Goal: Information Seeking & Learning: Learn about a topic

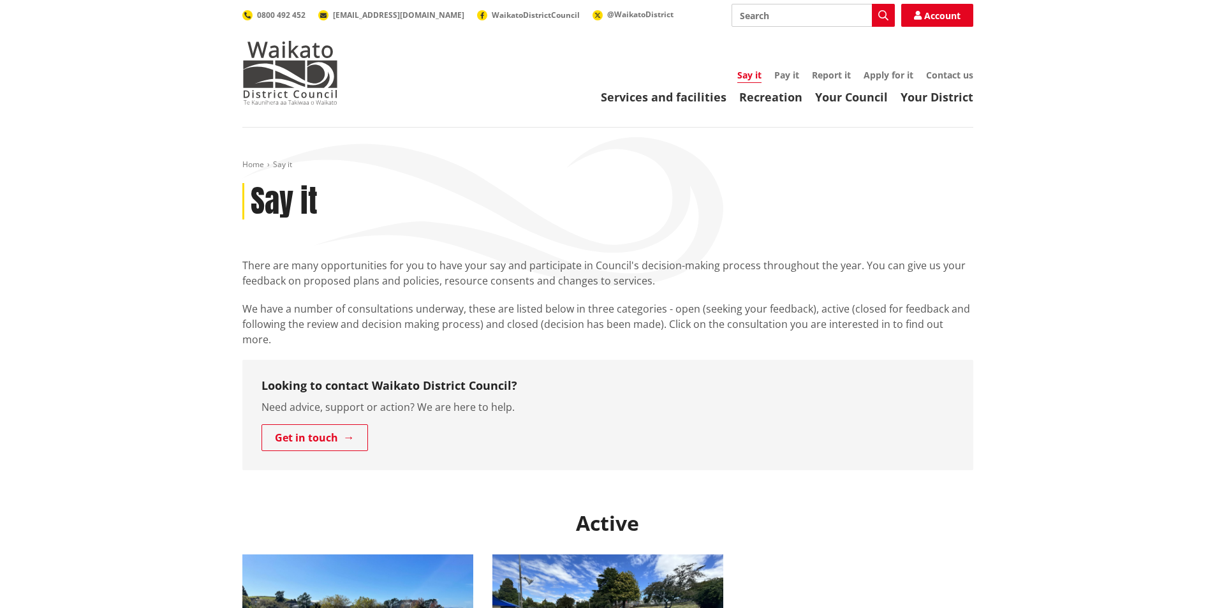
click at [770, 8] on input "Search" at bounding box center [813, 15] width 163 height 23
click at [791, 27] on div "Toggle search Toggle navigation Services and facilities Recreation Your Council…" at bounding box center [608, 54] width 750 height 101
click at [799, 7] on input "long term plan" at bounding box center [813, 15] width 163 height 23
click at [795, 14] on input "long term plan" at bounding box center [813, 15] width 163 height 23
click at [802, 15] on input "long term plan" at bounding box center [813, 15] width 163 height 23
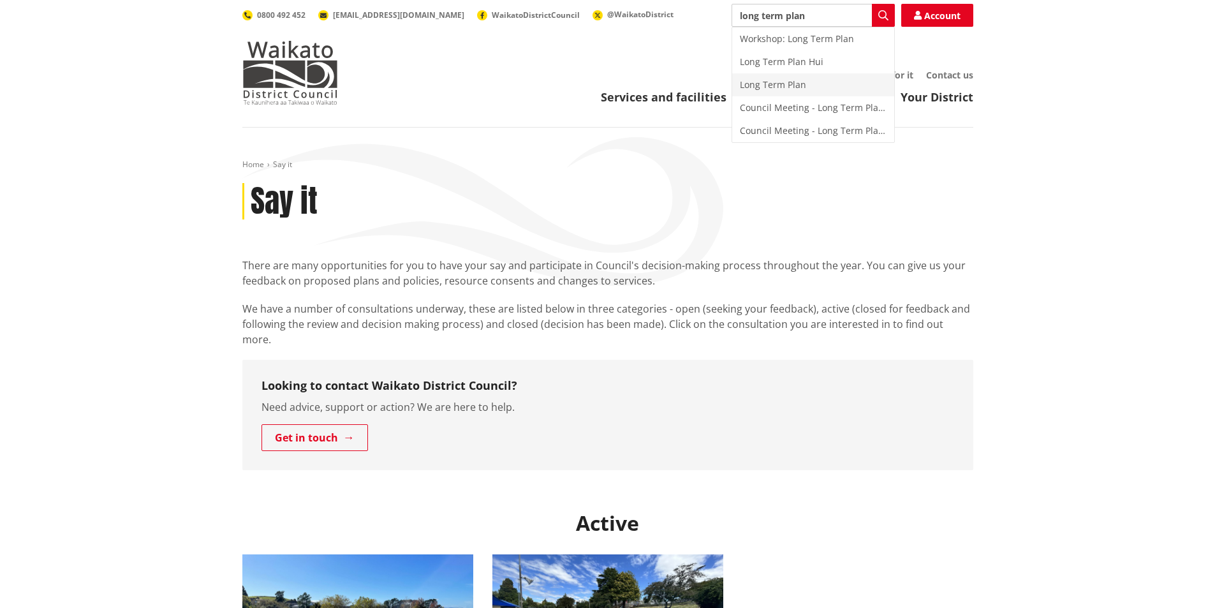
click at [806, 84] on div "Long Term Plan" at bounding box center [813, 84] width 162 height 23
type input "Long Term Plan"
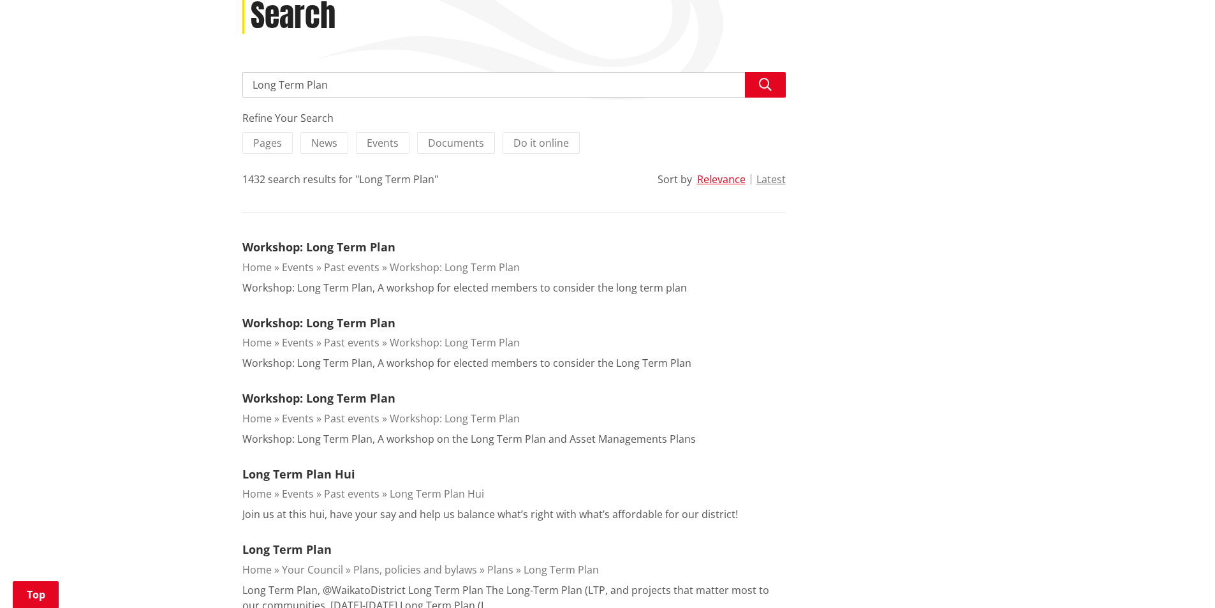
scroll to position [191, 0]
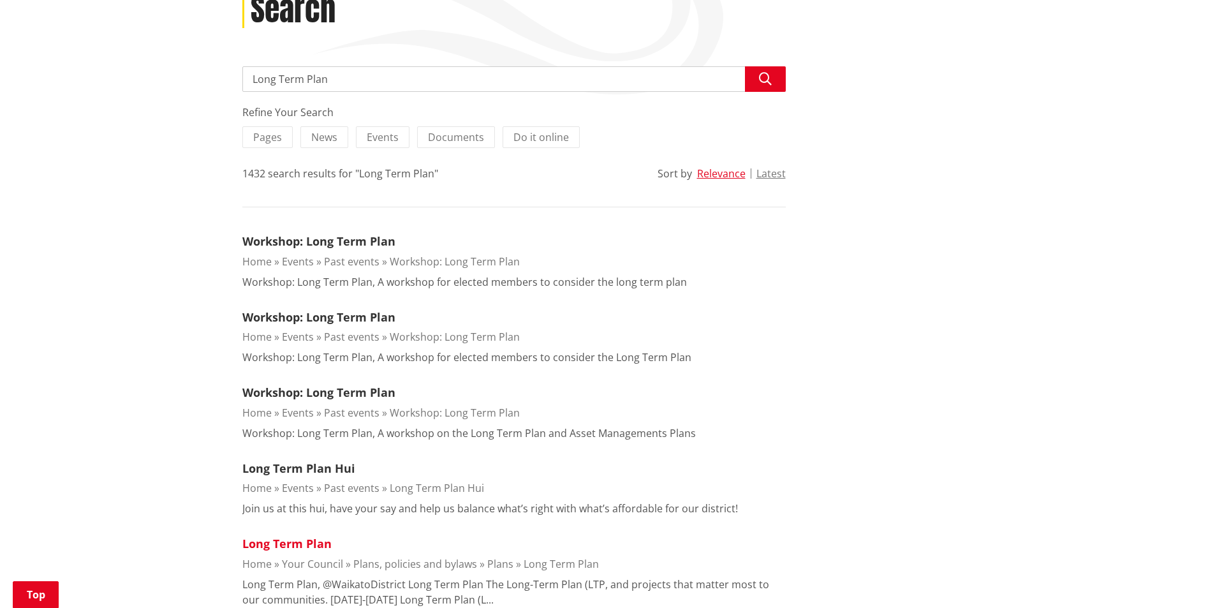
click at [268, 541] on link "Long Term Plan" at bounding box center [286, 543] width 89 height 15
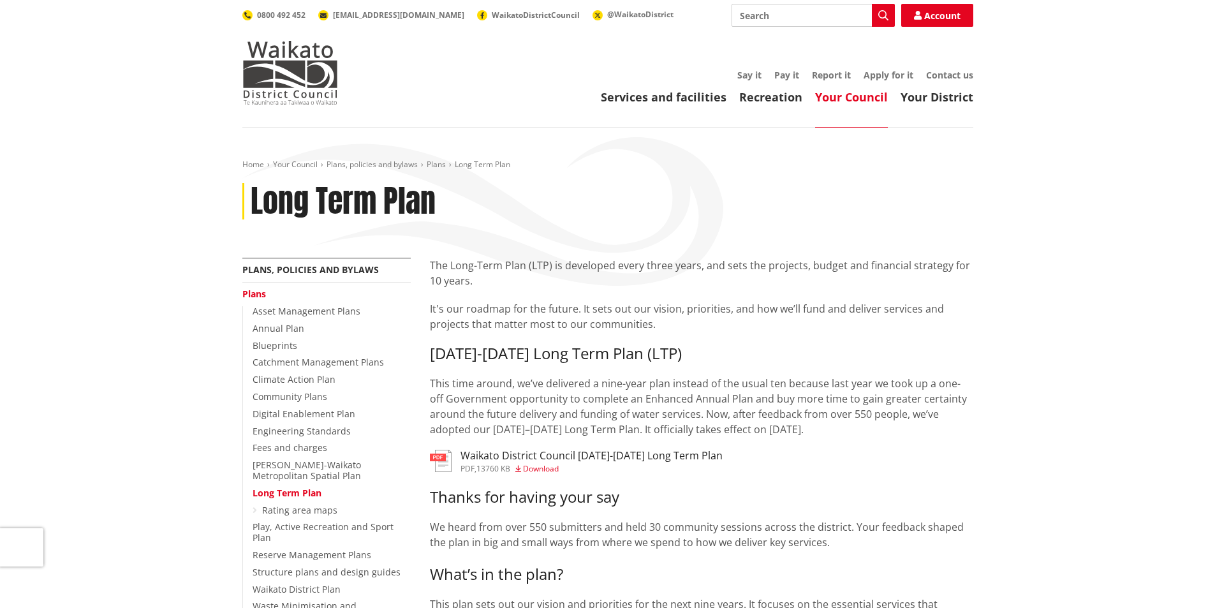
click at [555, 457] on h3 "Waikato District Council 2025-2034 Long Term Plan" at bounding box center [592, 456] width 262 height 12
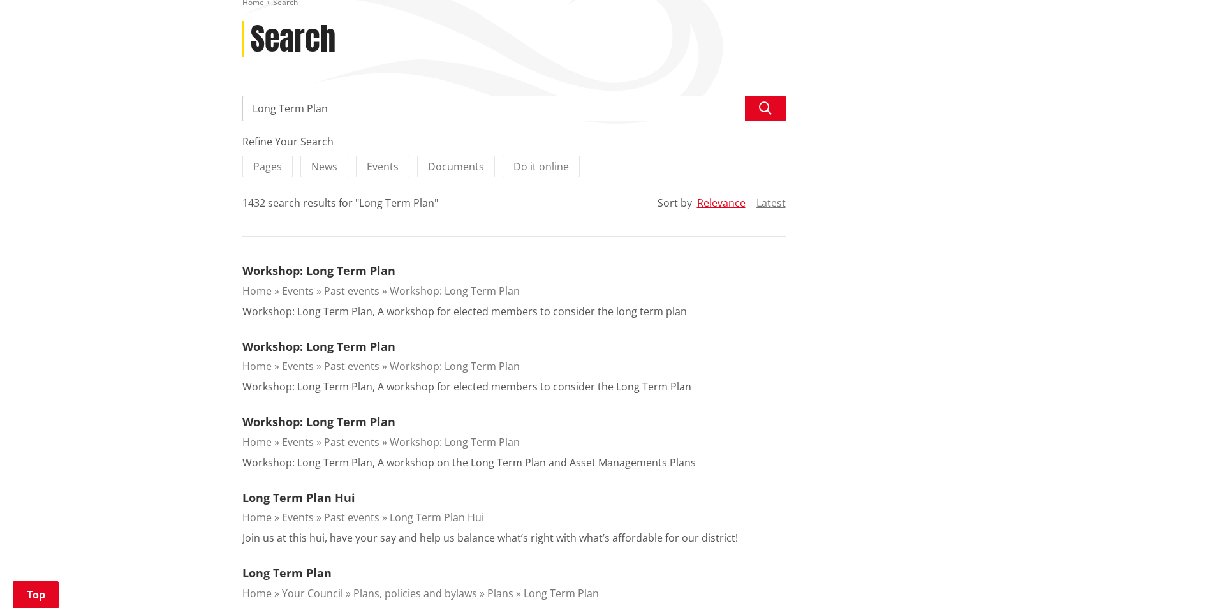
scroll to position [191, 0]
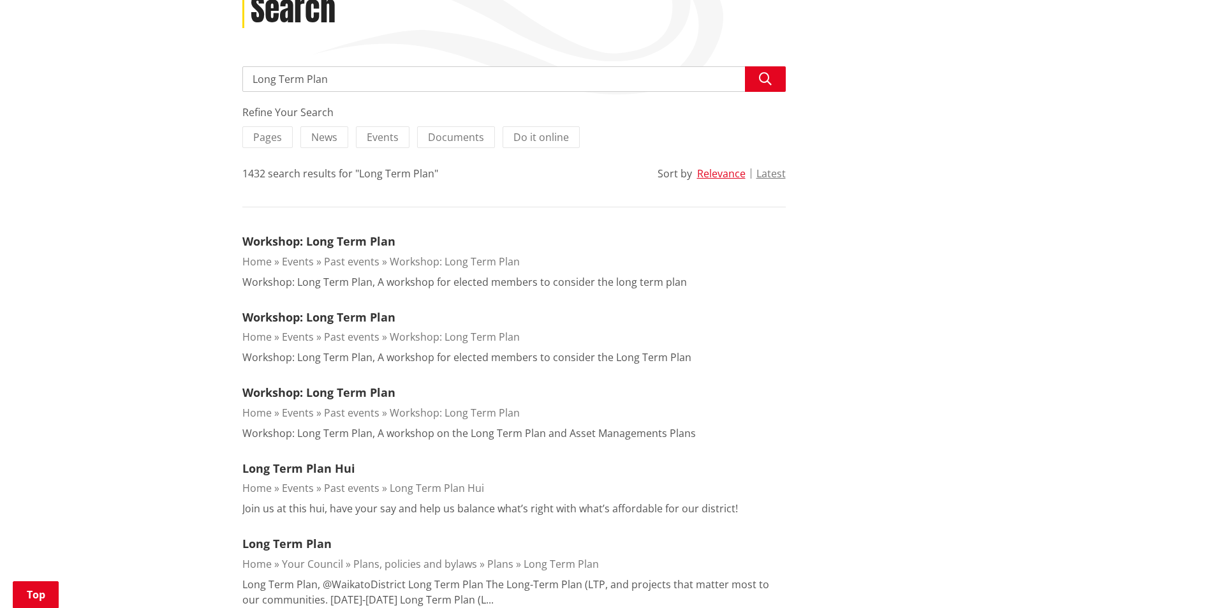
click at [310, 552] on li "Long Term Plan Home Your Council Plans, policies and bylaws Plans Long Term Pla…" at bounding box center [514, 571] width 544 height 72
click at [310, 547] on link "Long Term Plan" at bounding box center [286, 543] width 89 height 15
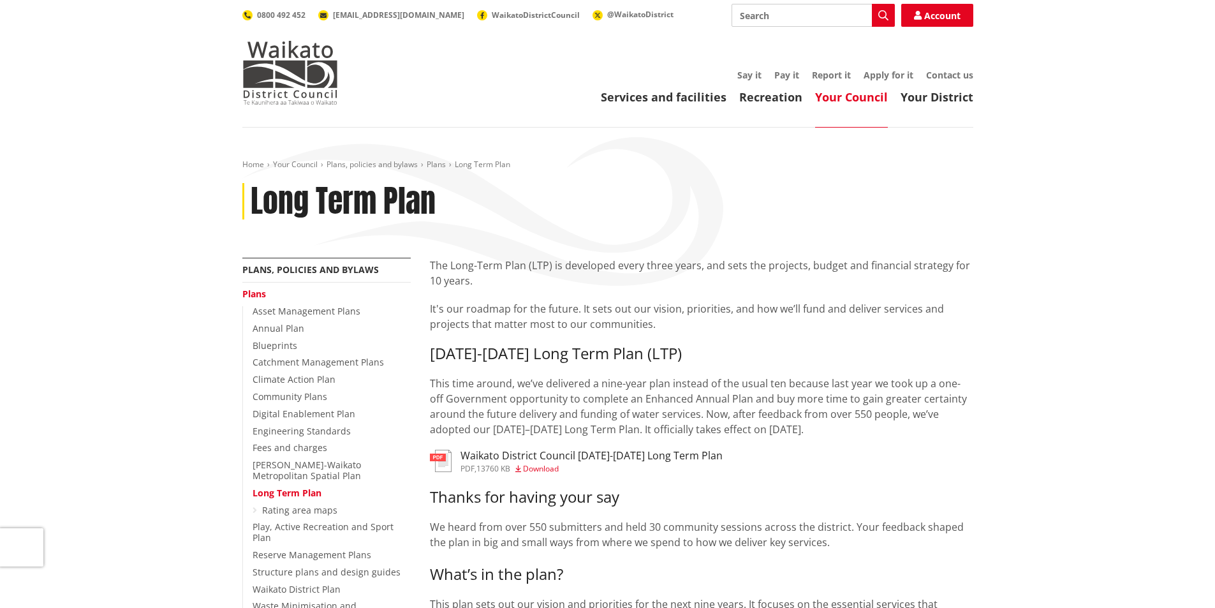
click at [486, 452] on h3 "Waikato District Council 2025-2034 Long Term Plan" at bounding box center [592, 456] width 262 height 12
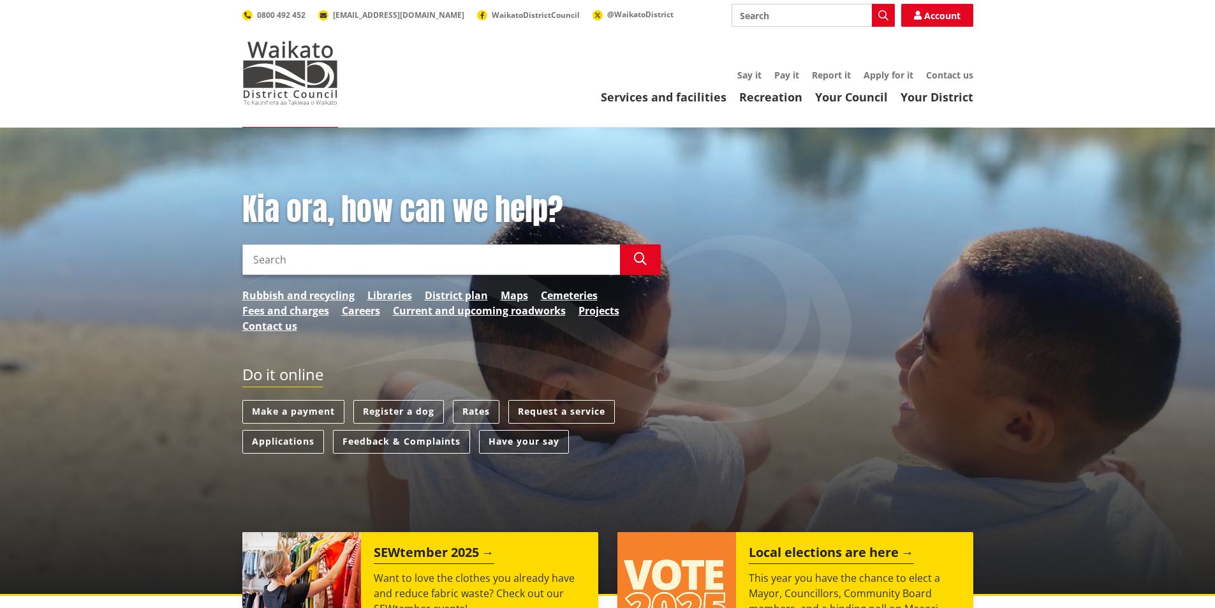
click at [303, 262] on input "Search" at bounding box center [431, 259] width 378 height 31
click at [303, 262] on input "long term plan" at bounding box center [431, 259] width 378 height 31
click at [302, 258] on input "long term plan" at bounding box center [431, 259] width 378 height 31
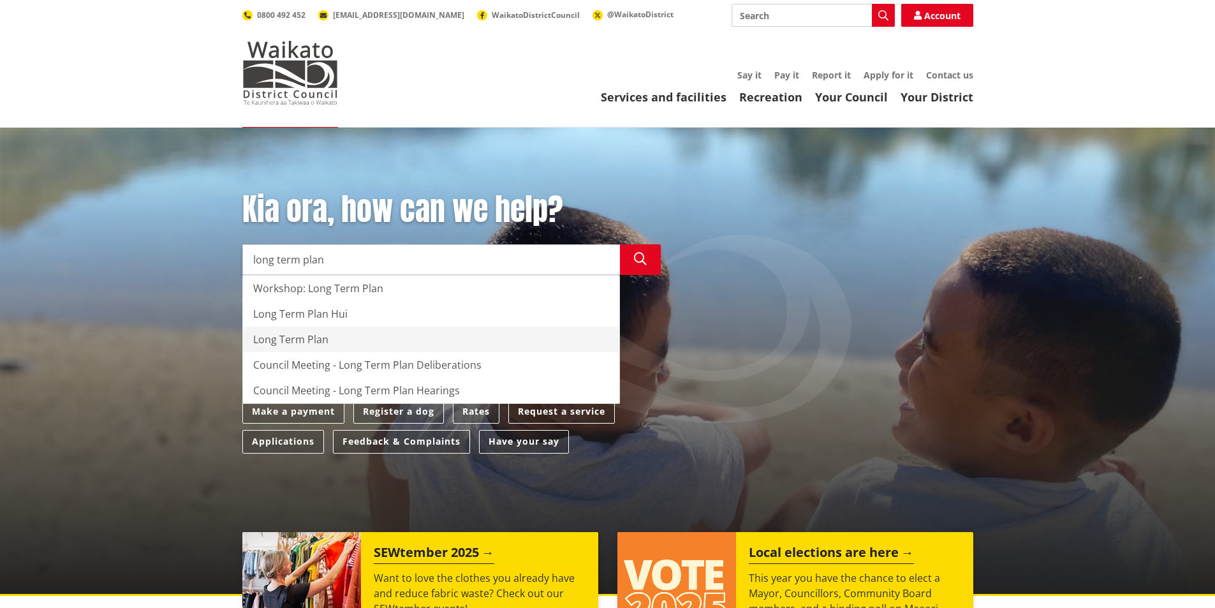
click at [321, 335] on div "Long Term Plan" at bounding box center [431, 340] width 376 height 26
type input "Long Term Plan"
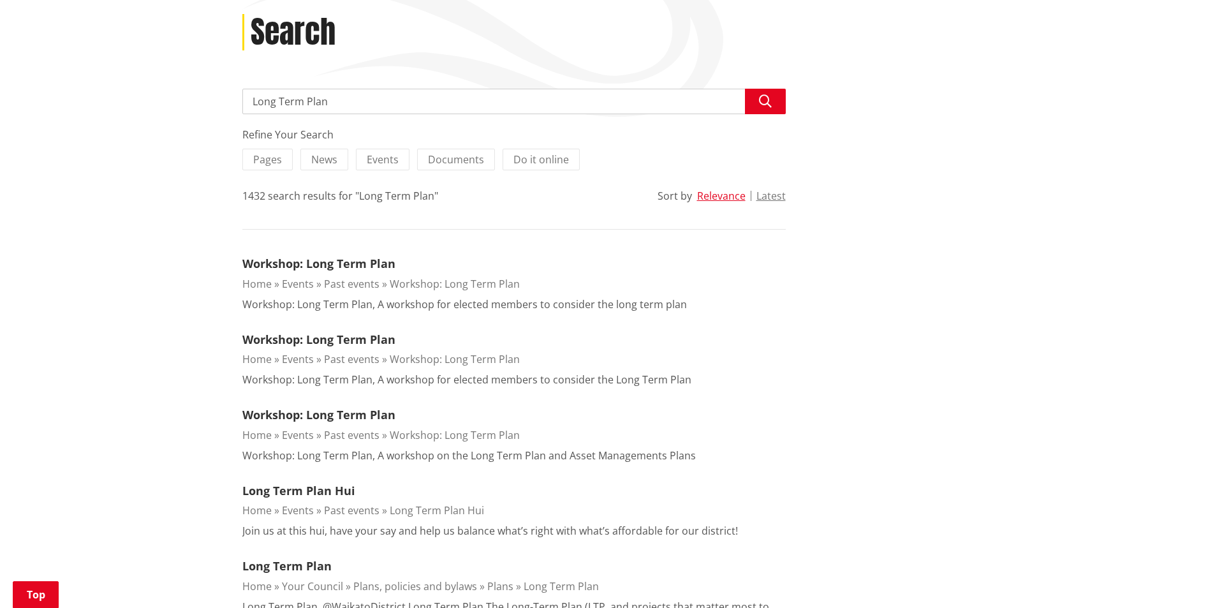
scroll to position [191, 0]
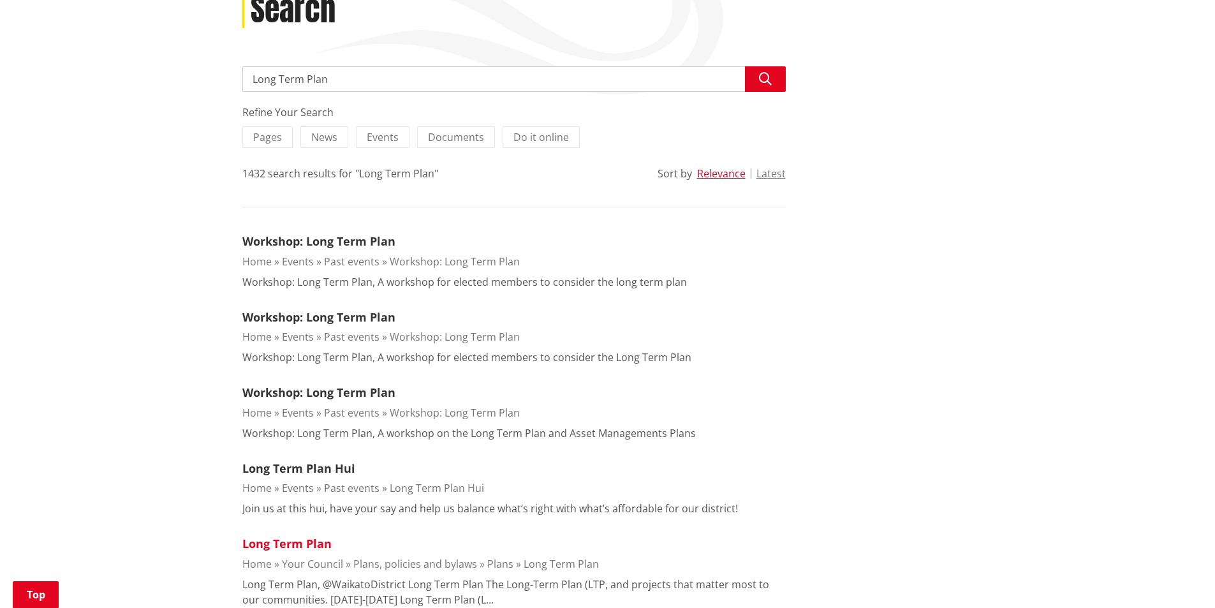
click at [299, 544] on link "Long Term Plan" at bounding box center [286, 543] width 89 height 15
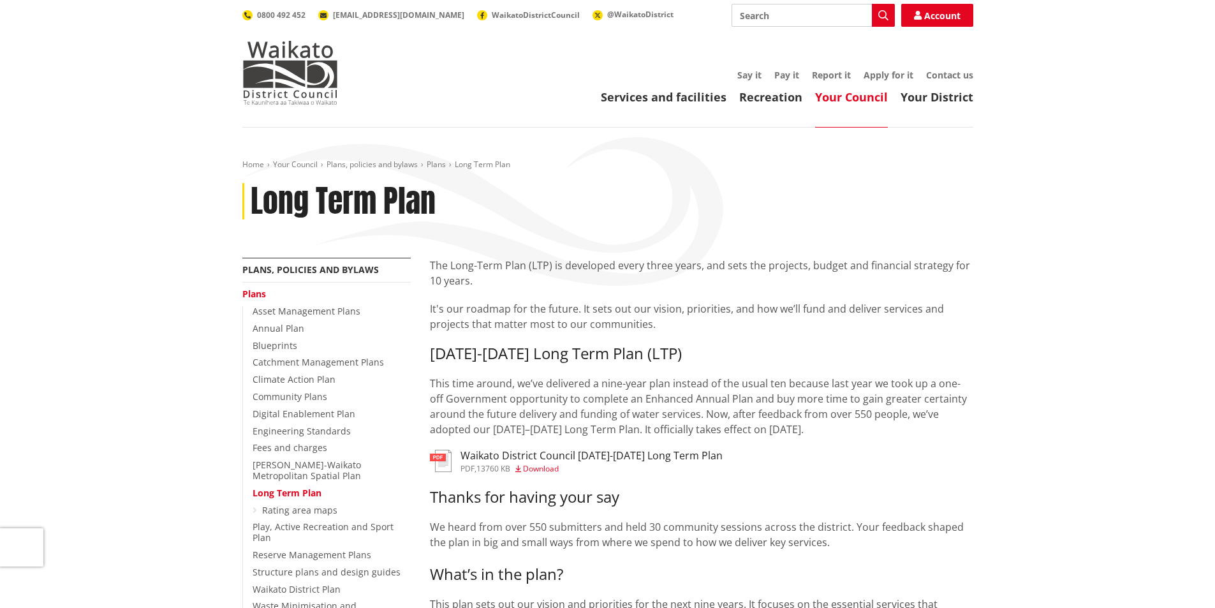
click at [493, 457] on h3 "Waikato District Council [DATE]-[DATE] Long Term Plan" at bounding box center [592, 456] width 262 height 12
